Goal: Task Accomplishment & Management: Manage account settings

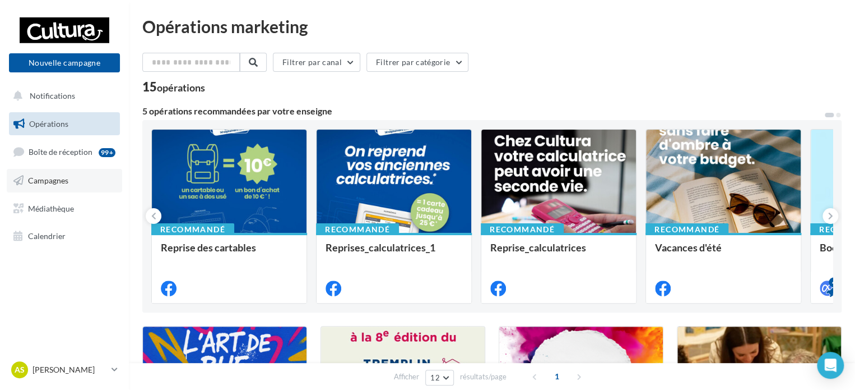
click at [39, 176] on span "Campagnes" at bounding box center [48, 180] width 40 height 10
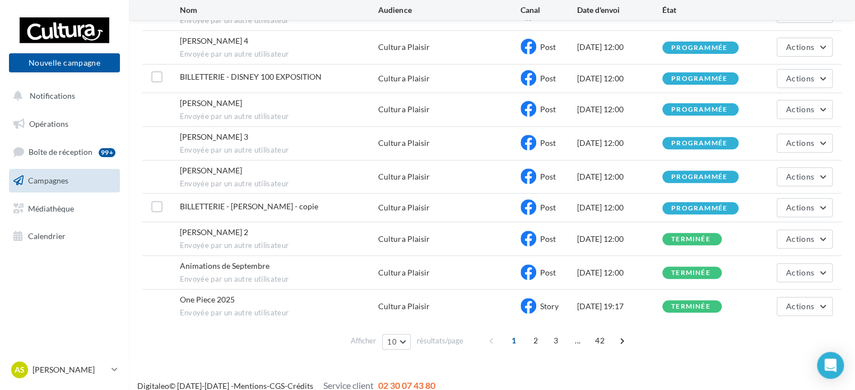
scroll to position [151, 0]
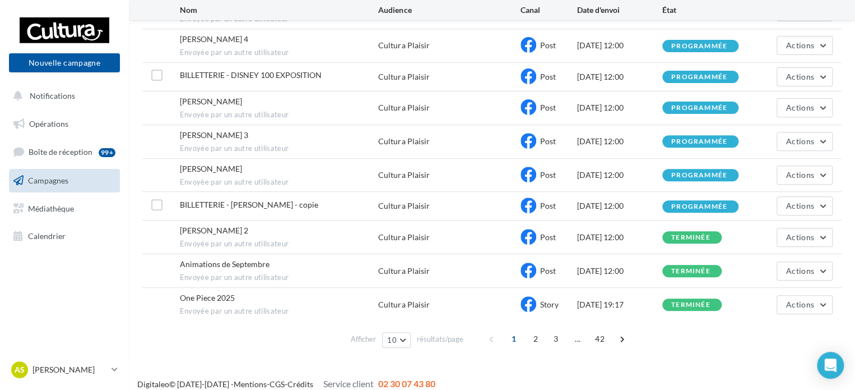
click at [158, 210] on div at bounding box center [156, 206] width 11 height 14
click at [156, 202] on label at bounding box center [156, 204] width 11 height 11
click at [156, 202] on icon at bounding box center [157, 205] width 8 height 8
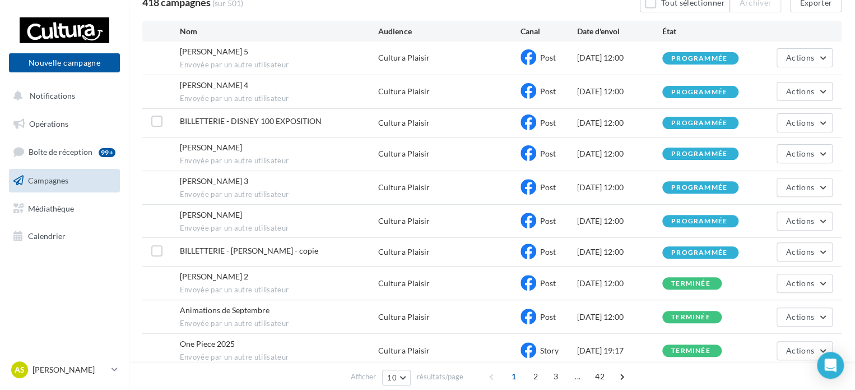
scroll to position [101, 0]
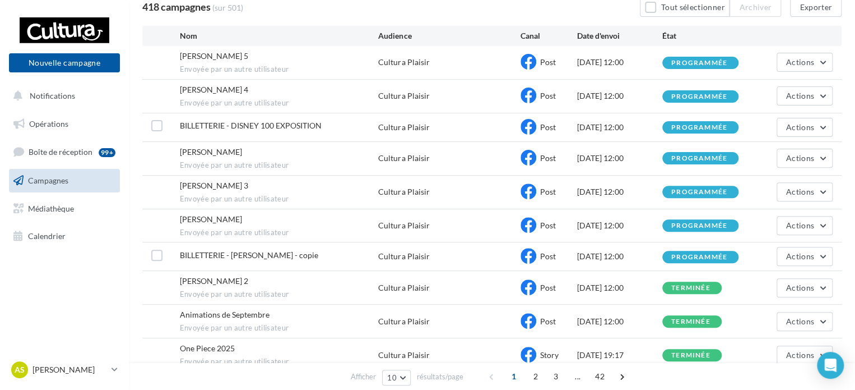
drag, startPoint x: 578, startPoint y: 125, endPoint x: 641, endPoint y: 125, distance: 63.3
click at [641, 125] on div "[DATE] 12:00" at bounding box center [619, 127] width 85 height 11
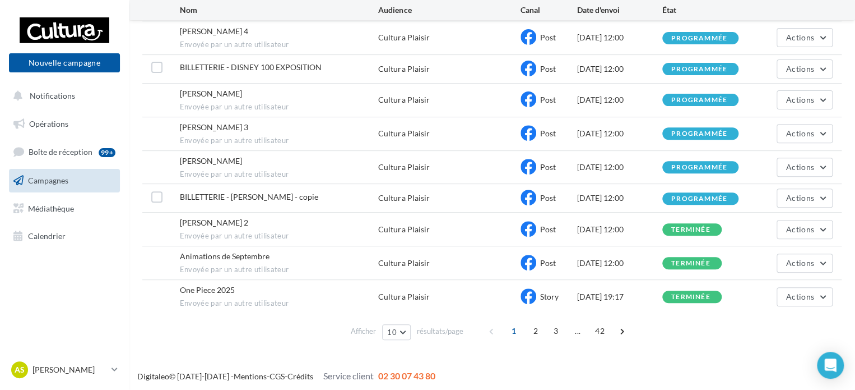
scroll to position [0, 0]
